Goal: Task Accomplishment & Management: Use online tool/utility

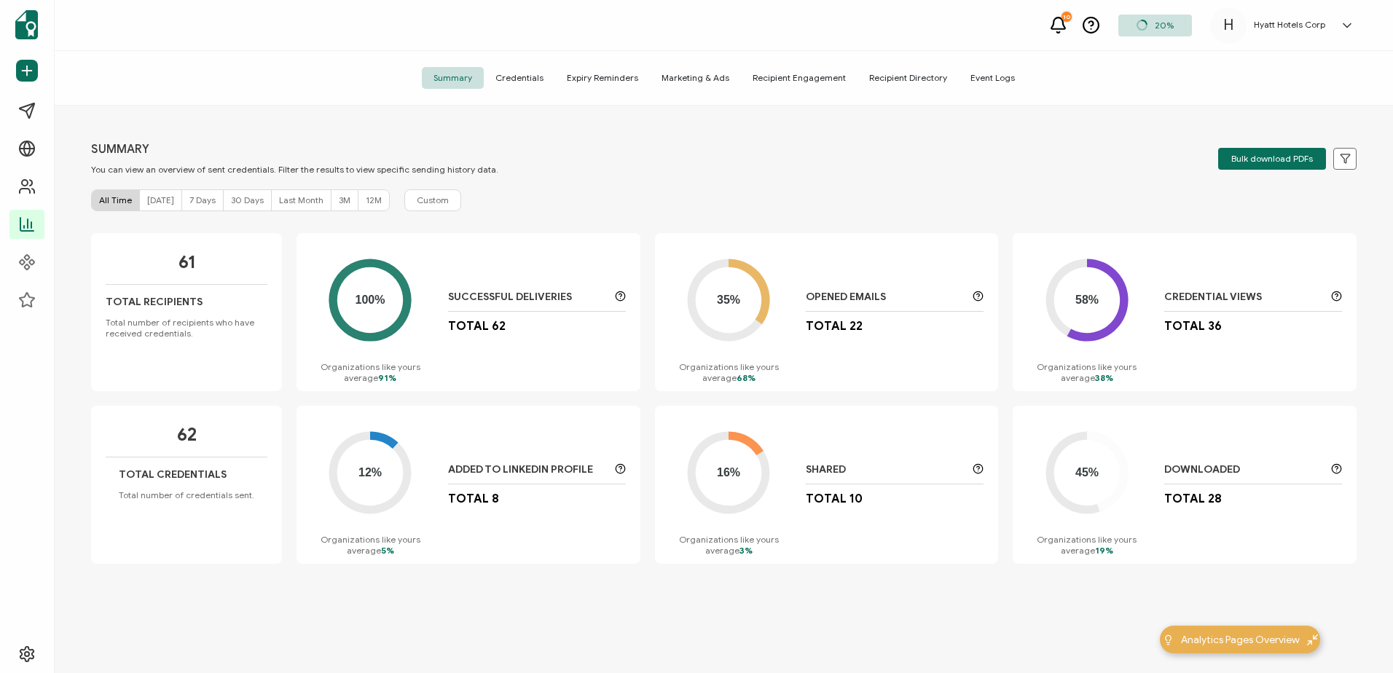
click at [525, 80] on span "Credentials" at bounding box center [519, 78] width 71 height 22
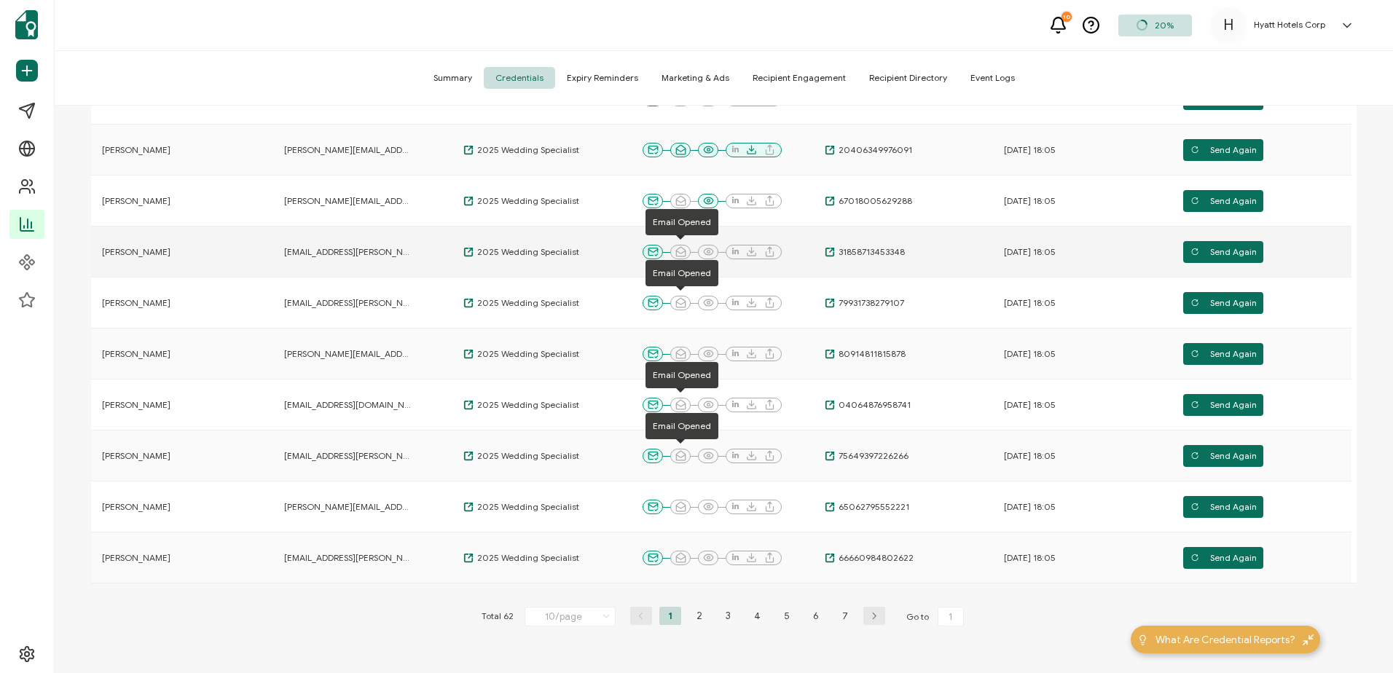
scroll to position [219, 0]
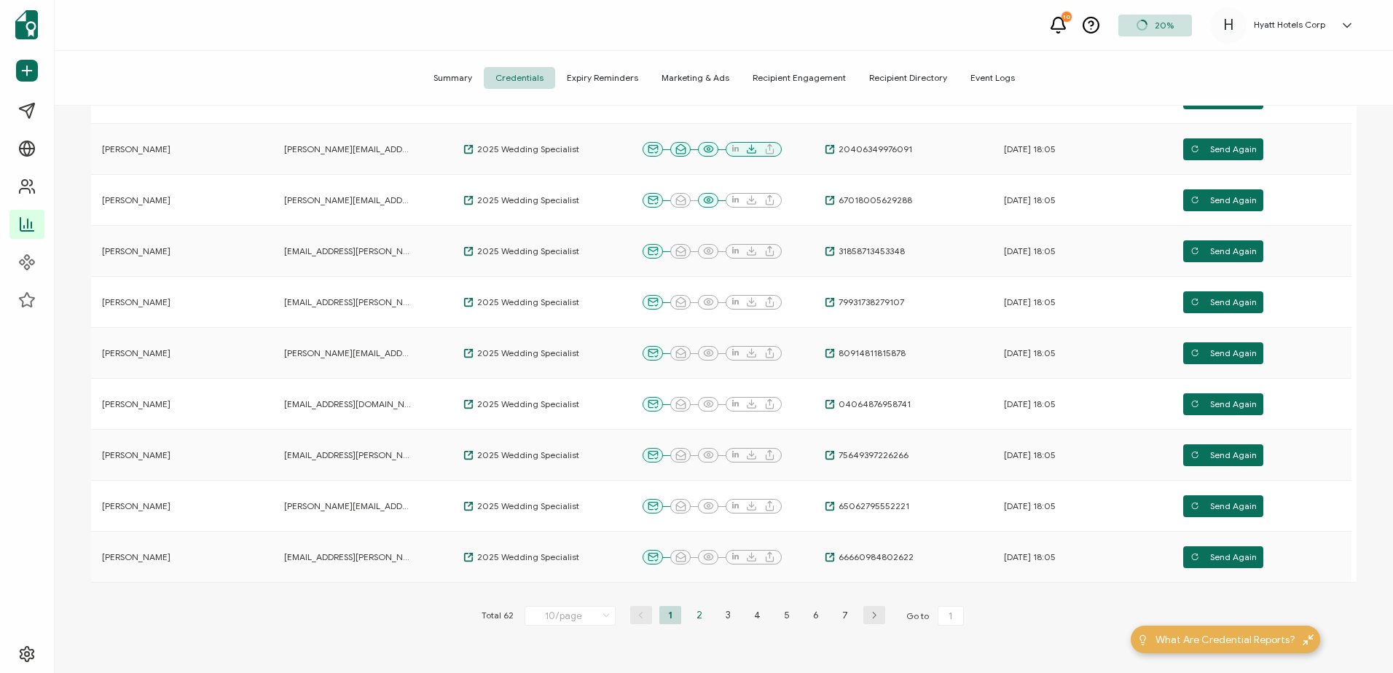
click at [692, 614] on li "2" at bounding box center [699, 615] width 22 height 18
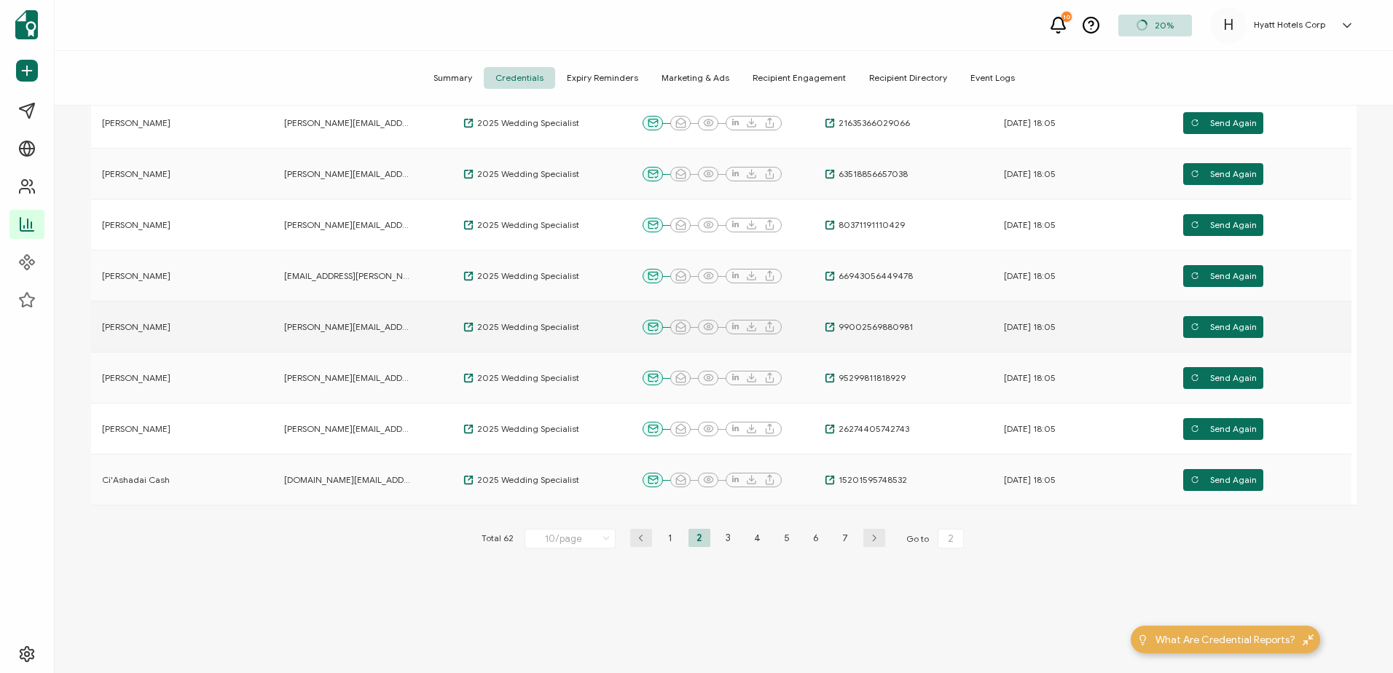
scroll to position [310, 0]
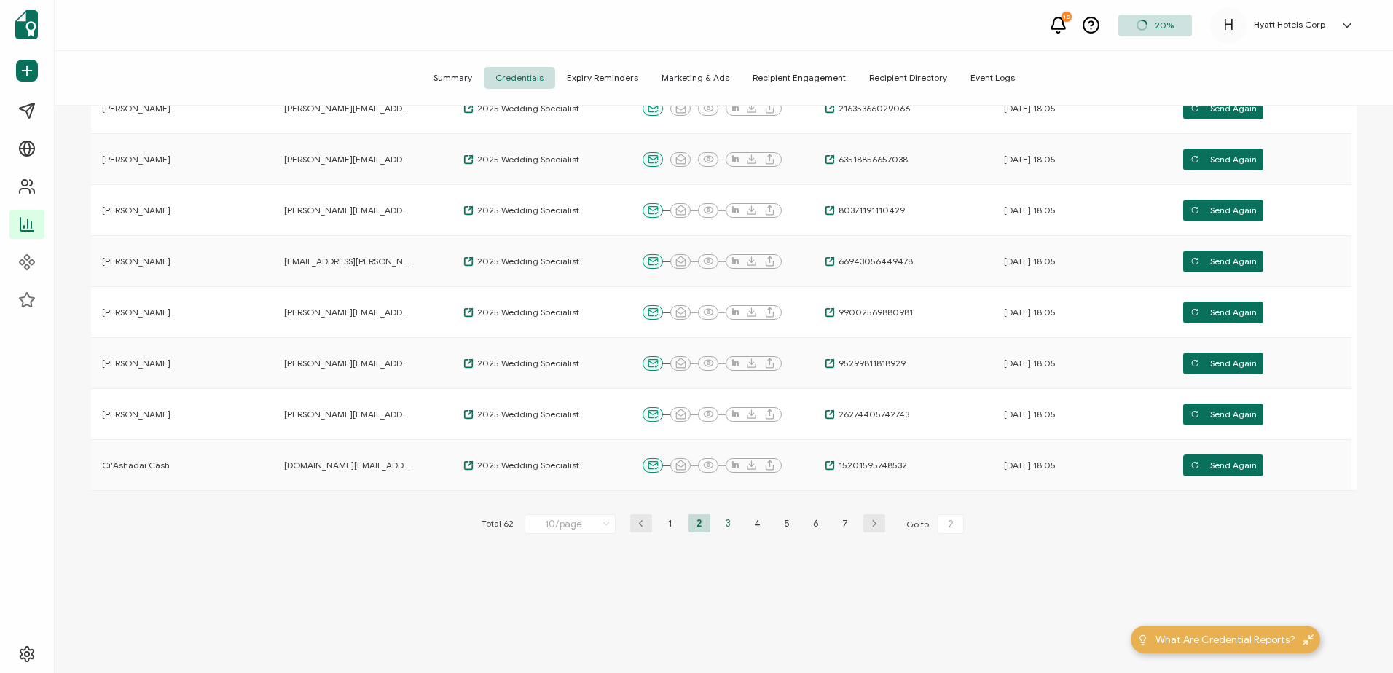
click at [724, 526] on li "3" at bounding box center [729, 523] width 22 height 18
type input "3"
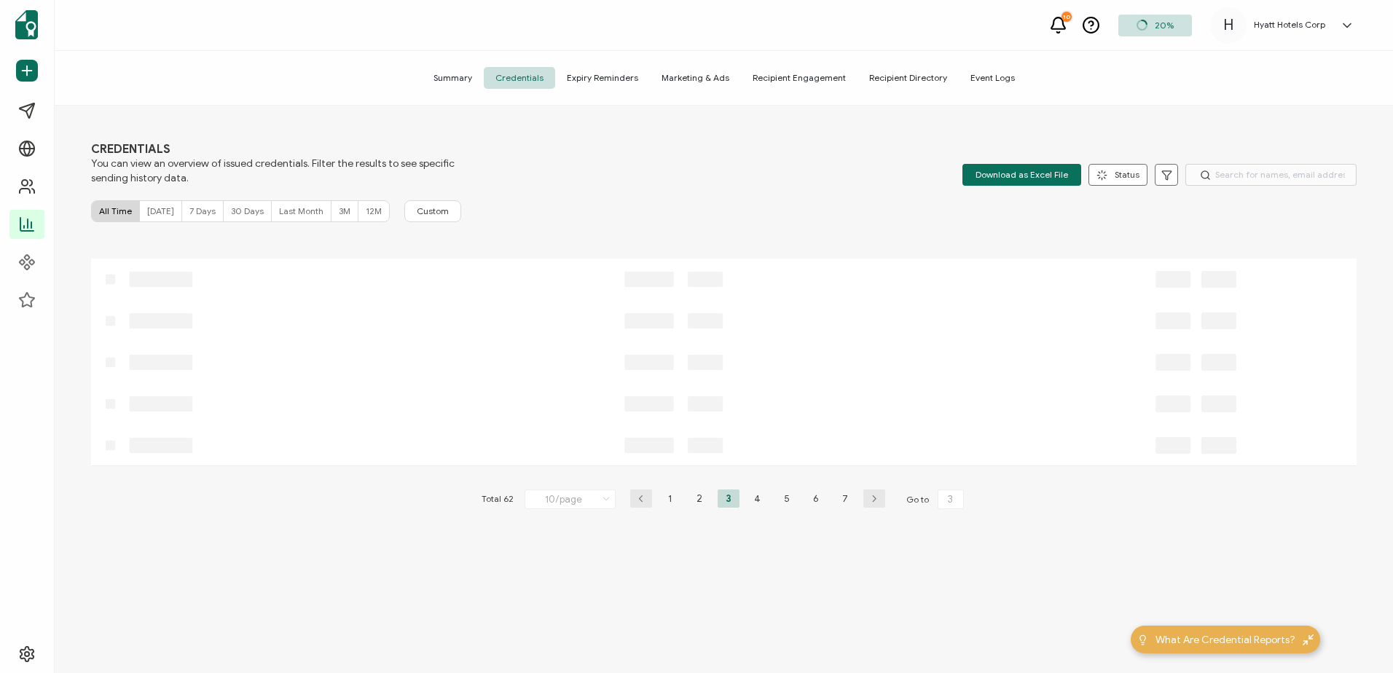
scroll to position [0, 0]
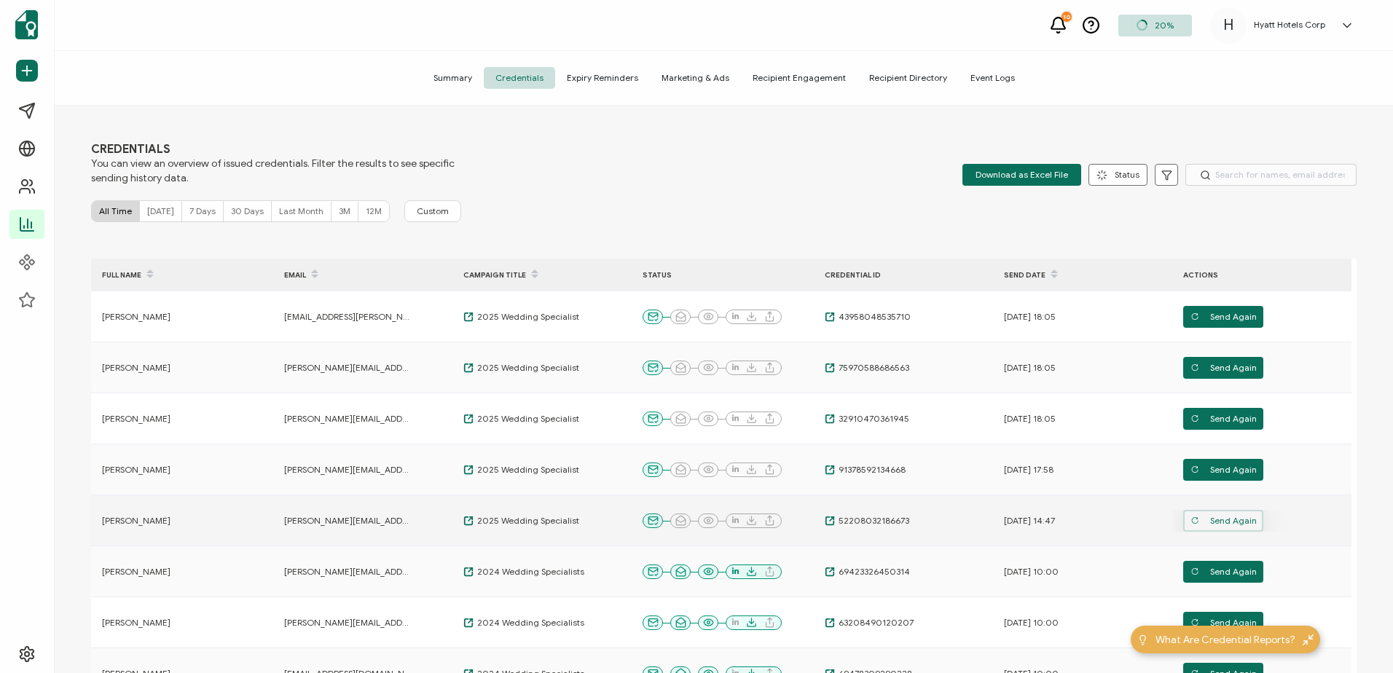
click at [1223, 328] on span "Send Again" at bounding box center [1223, 317] width 66 height 22
click at [465, 321] on icon at bounding box center [469, 317] width 8 height 8
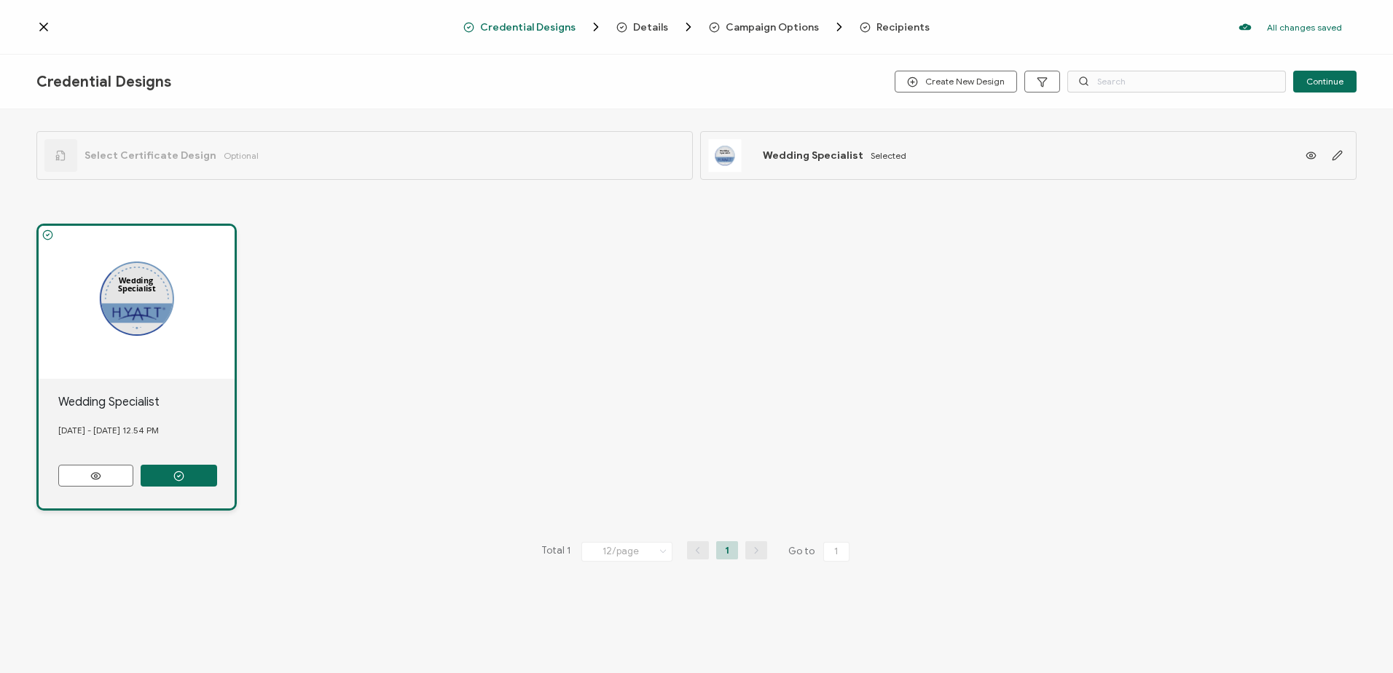
click at [130, 315] on div "Wedding Specialist" at bounding box center [137, 302] width 196 height 153
click at [107, 471] on button at bounding box center [95, 476] width 75 height 22
click at [1302, 155] on icon at bounding box center [1311, 155] width 18 height 11
